Goal: Transaction & Acquisition: Purchase product/service

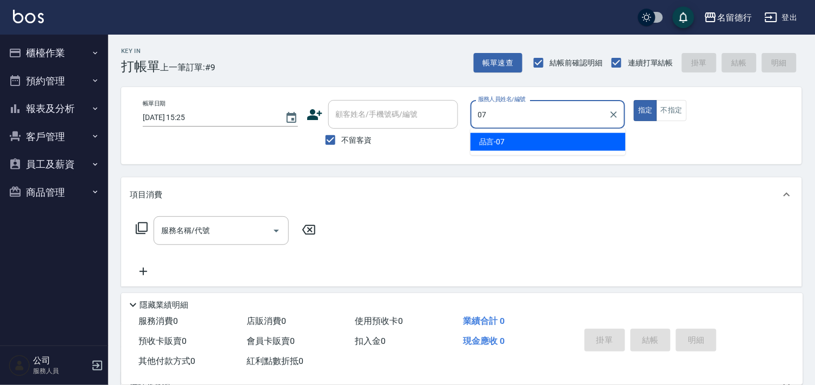
click at [587, 139] on div "品言 -07" at bounding box center [548, 142] width 155 height 18
type input "品言-07"
click at [236, 228] on input "服務名稱/代號" at bounding box center [212, 230] width 109 height 19
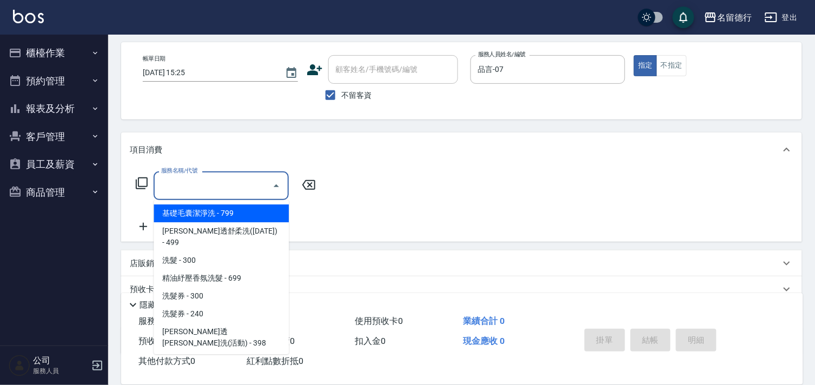
scroll to position [116, 0]
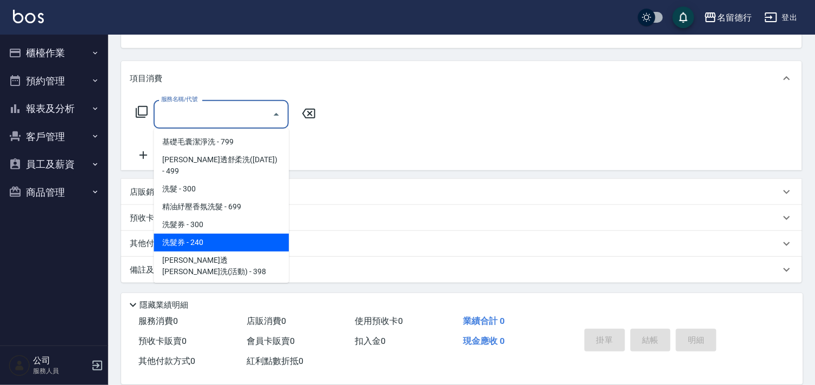
click at [122, 217] on div "預收卡販賣" at bounding box center [461, 218] width 681 height 26
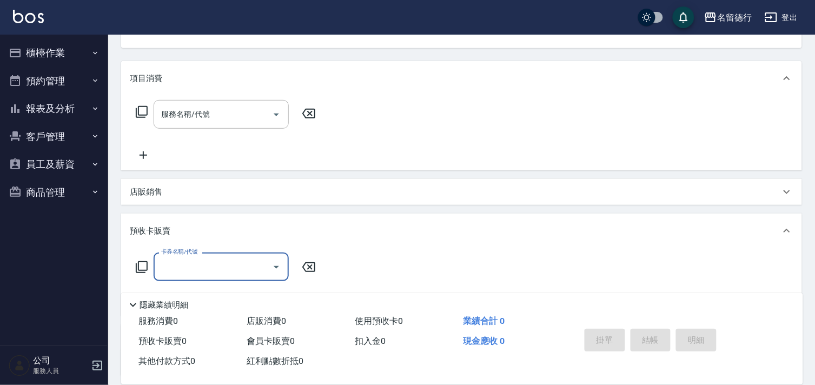
scroll to position [1, 0]
click at [141, 190] on p "店販銷售" at bounding box center [146, 192] width 32 height 11
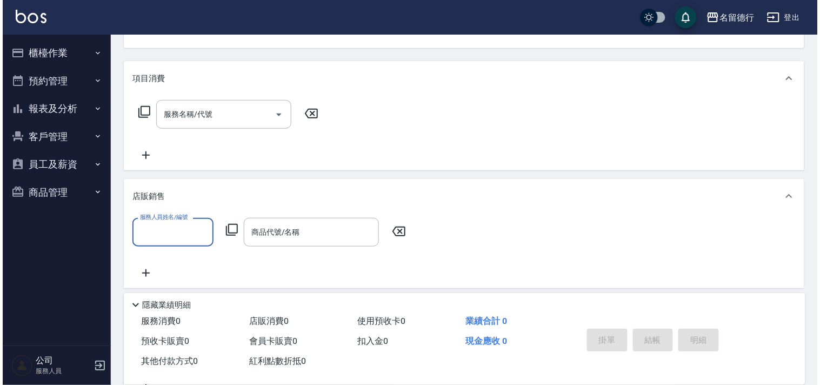
scroll to position [0, 0]
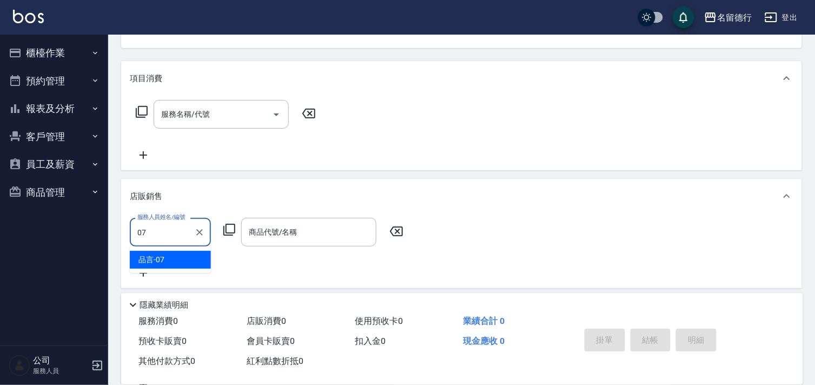
click at [185, 255] on div "品言 -07" at bounding box center [170, 260] width 81 height 18
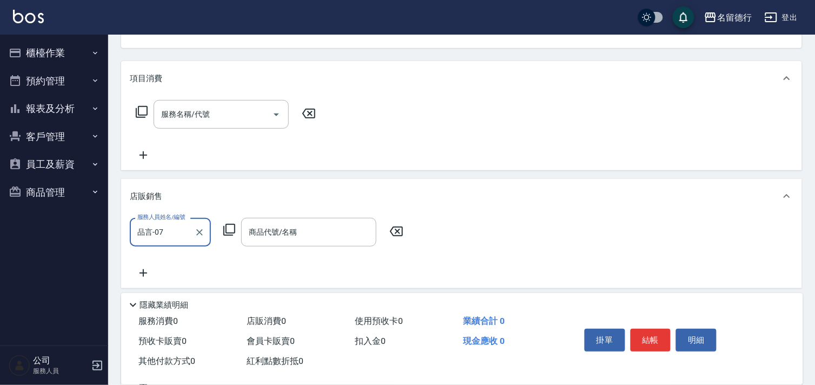
type input "品言-07"
click at [229, 226] on icon at bounding box center [229, 229] width 13 height 13
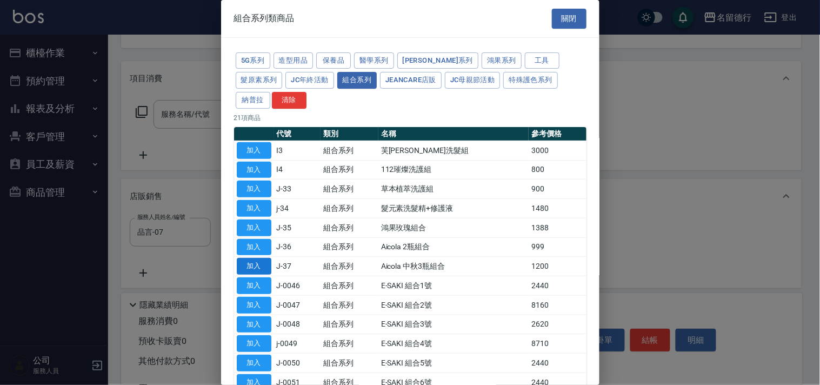
click at [254, 261] on button "加入" at bounding box center [254, 266] width 35 height 17
type input "Aicola 中秋3瓶組合"
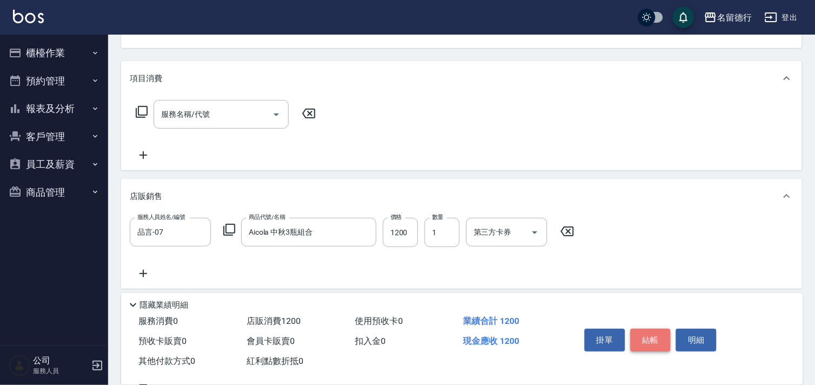
click at [655, 334] on button "結帳" at bounding box center [651, 340] width 41 height 23
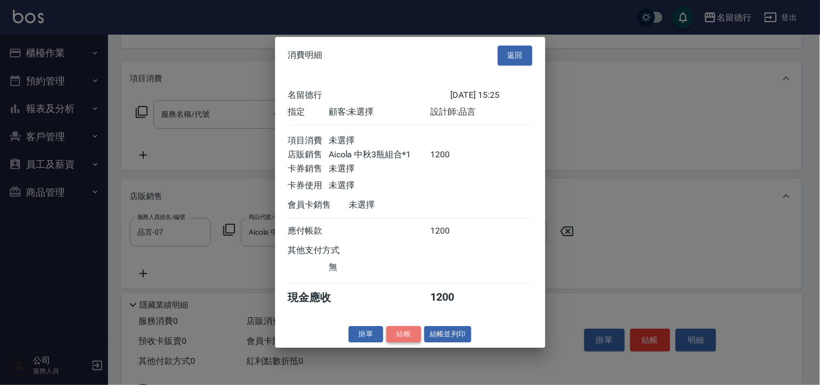
click at [393, 339] on button "結帳" at bounding box center [404, 334] width 35 height 17
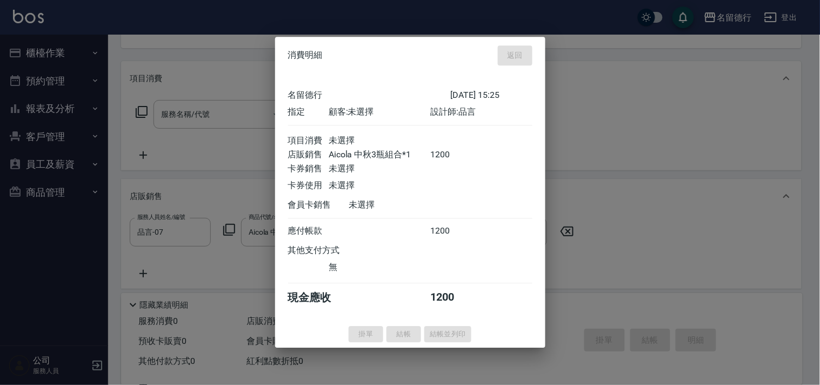
type input "[DATE] 17:11"
